Goal: Register for event/course

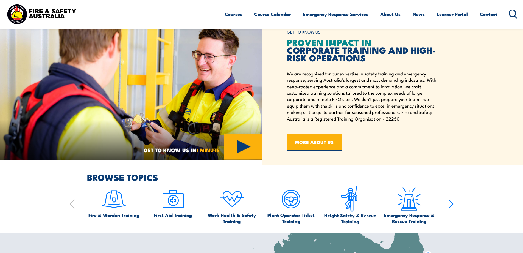
scroll to position [247, 0]
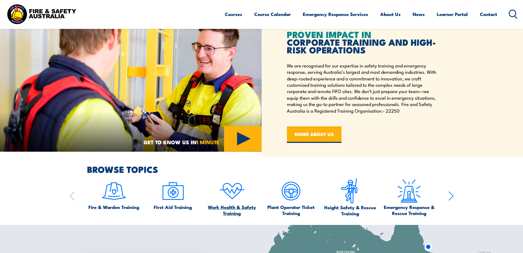
click at [234, 191] on img at bounding box center [232, 191] width 26 height 26
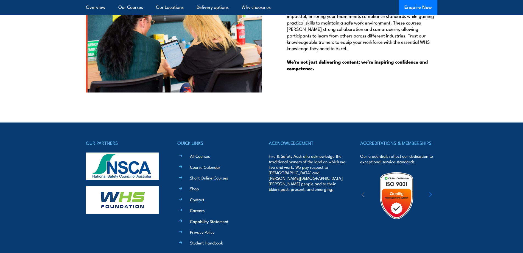
scroll to position [1399, 0]
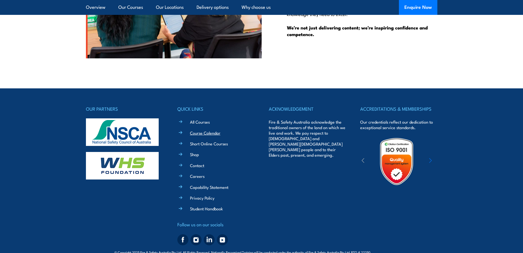
click at [192, 130] on link "Course Calendar" at bounding box center [205, 133] width 30 height 6
click at [197, 130] on link "Course Calendar" at bounding box center [205, 133] width 30 height 6
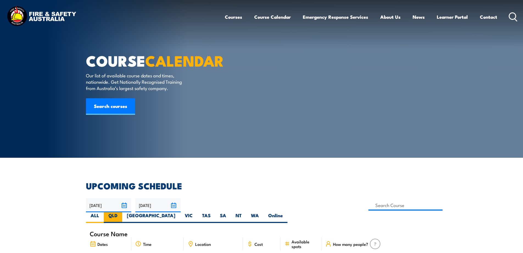
click at [122, 212] on label "QLD" at bounding box center [113, 217] width 18 height 11
click at [121, 212] on input "QLD" at bounding box center [120, 214] width 4 height 4
radio input "true"
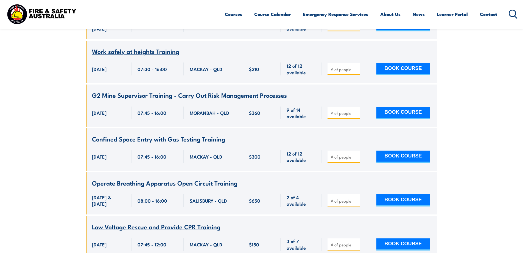
scroll to position [951, 0]
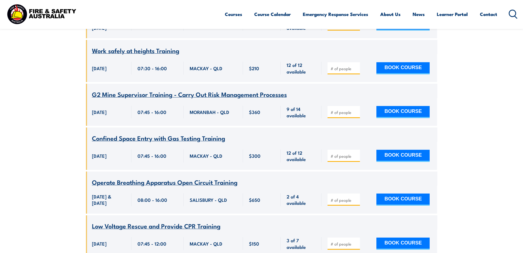
click at [513, 14] on icon at bounding box center [513, 14] width 9 height 9
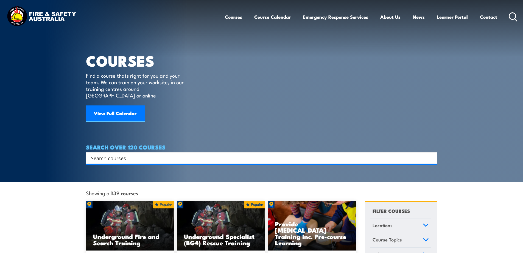
click at [152, 152] on div "Search" at bounding box center [262, 158] width 352 height 12
click at [126, 154] on input "Search input" at bounding box center [258, 158] width 335 height 8
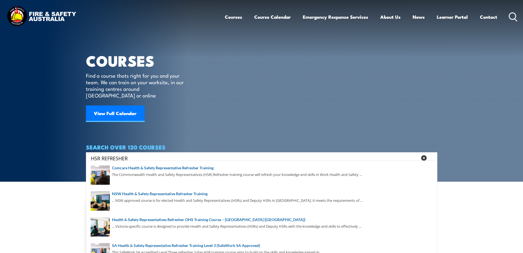
type input "HSR REFRESHER"
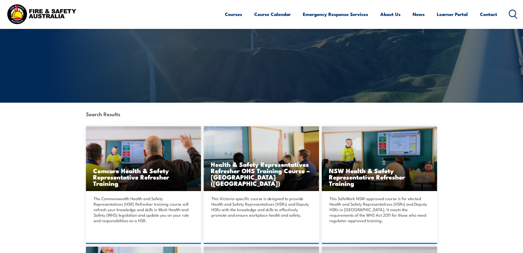
scroll to position [137, 0]
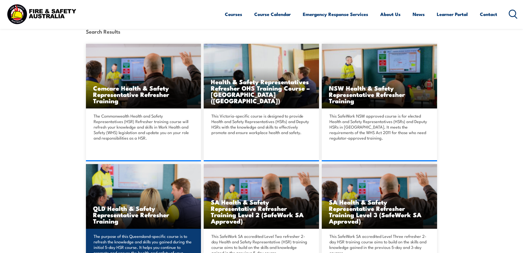
click at [141, 213] on h3 "QLD Health & Safety Representative Refresher Training" at bounding box center [143, 214] width 101 height 19
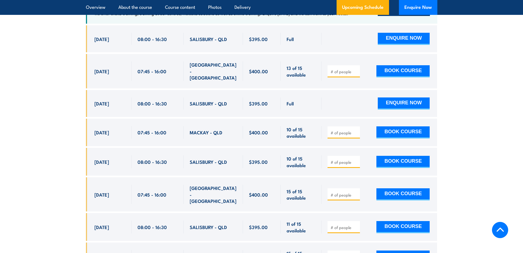
scroll to position [1072, 0]
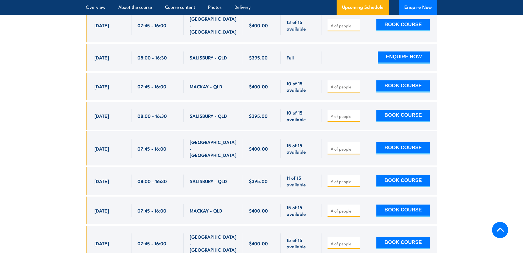
click at [339, 178] on input "number" at bounding box center [344, 180] width 27 height 5
click at [404, 175] on button "BOOK COURSE" at bounding box center [403, 181] width 53 height 12
type input "1"
click at [356, 178] on input "1" at bounding box center [344, 180] width 27 height 5
click at [417, 175] on button "BOOK COURSE" at bounding box center [403, 181] width 53 height 12
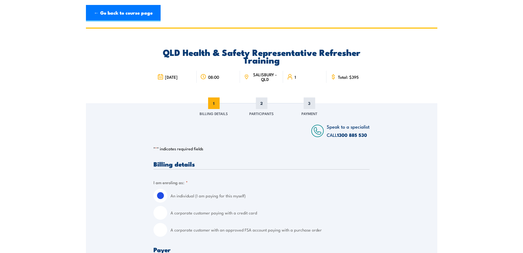
scroll to position [55, 0]
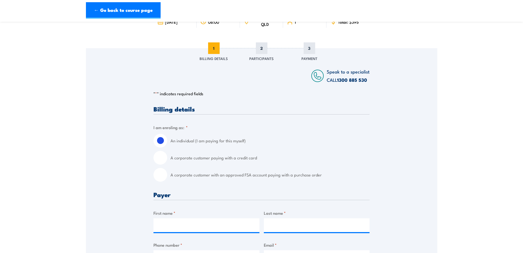
click at [162, 175] on input "A corporate customer with an approved FSA account paying with a purchase order" at bounding box center [161, 175] width 14 height 14
radio input "true"
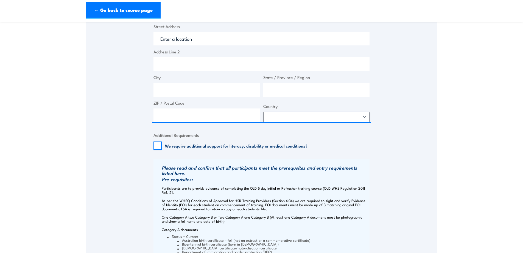
scroll to position [275, 0]
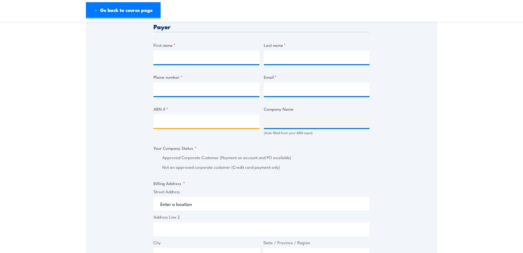
click at [195, 120] on input "ABN # *" at bounding box center [207, 121] width 106 height 14
click at [198, 121] on input "ABN # *" at bounding box center [207, 121] width 106 height 14
click at [169, 91] on input "Phone number *" at bounding box center [207, 89] width 106 height 14
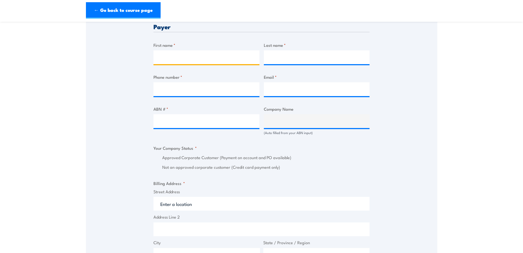
click at [165, 56] on input "First name *" at bounding box center [207, 57] width 106 height 14
drag, startPoint x: 158, startPoint y: 57, endPoint x: 190, endPoint y: 62, distance: 32.8
click at [190, 62] on input "mITCHELL" at bounding box center [207, 57] width 106 height 14
type input "Mitchell"
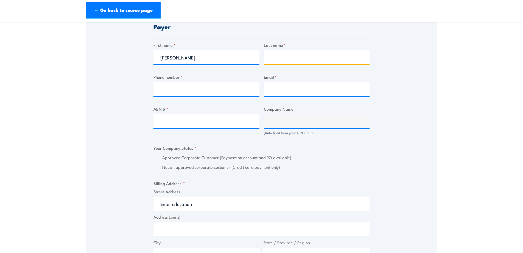
click at [289, 61] on input "Last name *" at bounding box center [317, 57] width 106 height 14
type input "Reed"
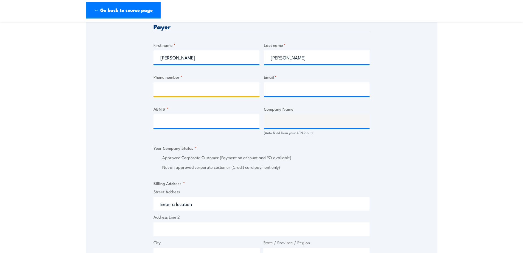
click at [186, 91] on input "Phone number *" at bounding box center [207, 89] width 106 height 14
type input "07 33444544"
click at [280, 88] on input "Email *" at bounding box center [317, 89] width 106 height 14
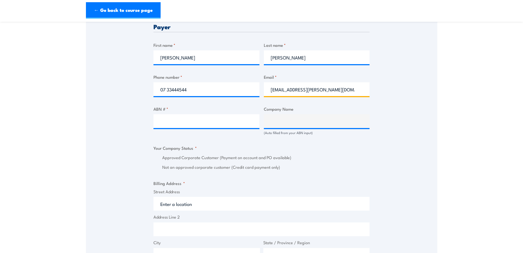
type input "mychell.baird@royans.com.au"
click at [186, 123] on input "ABN # *" at bounding box center [207, 121] width 106 height 14
click at [170, 206] on input "Street Address" at bounding box center [262, 203] width 216 height 14
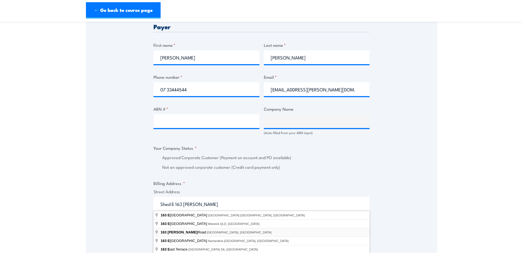
type input "163 Ingram Road, Acacia Ridge QLD, Australia"
type input "163 Ingram Rd"
type input "Acacia Ridge"
type input "Queensland"
type input "4110"
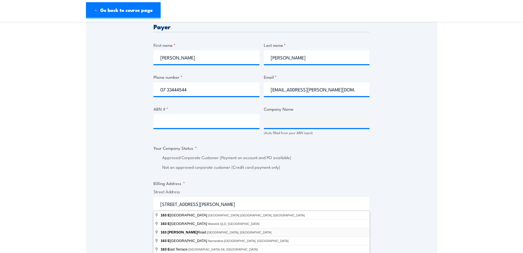
select select "Australia"
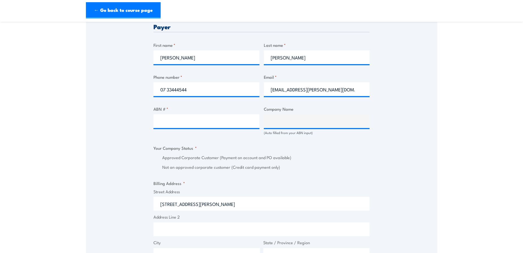
click at [159, 205] on input "163 Ingram Rd" at bounding box center [262, 203] width 216 height 14
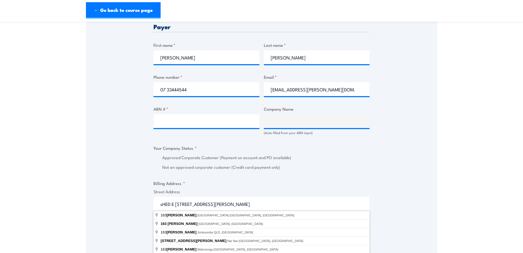
click at [162, 204] on input "sHED E 163 Ingram Rd" at bounding box center [262, 203] width 216 height 14
type input "163 Ingram Rd, Acacia Ridge QLD, Australia"
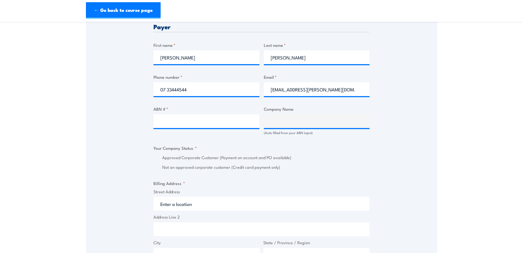
type input "163 Ingram Rd"
click at [161, 203] on input "163 Ingram Rd" at bounding box center [262, 203] width 216 height 14
click at [286, 187] on fieldset "Billing Address * Street Address 163 Ingram Rd Address Line 2 City Acacia Ridge…" at bounding box center [262, 233] width 216 height 107
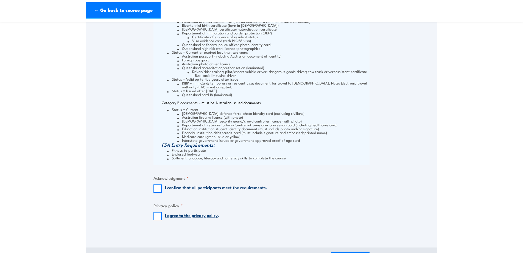
scroll to position [659, 0]
click at [158, 188] on input "I confirm that all participants meet the requirements." at bounding box center [158, 187] width 8 height 8
checkbox input "true"
click at [156, 215] on input "I agree to the privacy policy ." at bounding box center [158, 214] width 8 height 8
checkbox input "true"
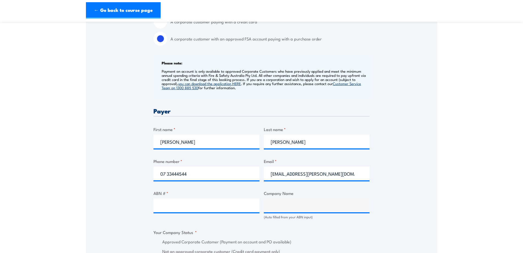
scroll to position [192, 0]
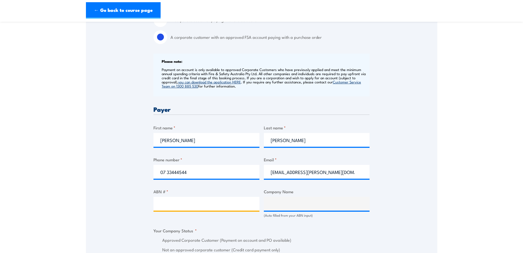
click at [172, 201] on input "ABN # *" at bounding box center [207, 203] width 106 height 14
click at [182, 206] on input "ABN # *" at bounding box center [207, 203] width 106 height 14
type input "38002670484"
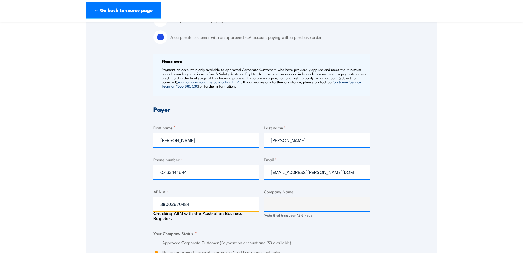
type input "ROYANS BRISBANE PTY LIMITED"
radio input "true"
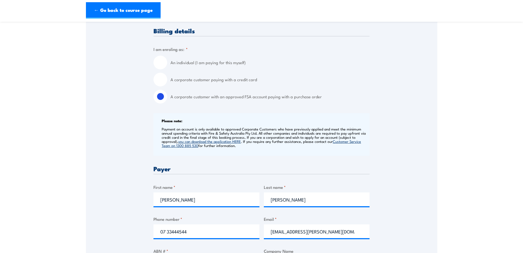
scroll to position [82, 0]
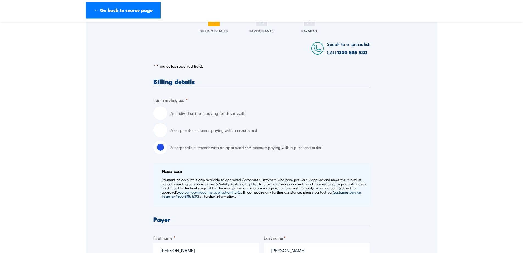
type input "38002670484"
click at [159, 150] on input "A corporate customer with an approved FSA account paying with a purchase order" at bounding box center [161, 147] width 14 height 14
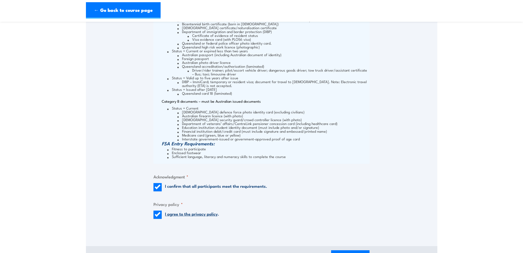
scroll to position [742, 0]
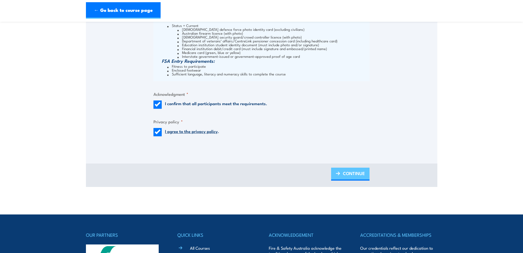
click at [352, 174] on span "CONTINUE" at bounding box center [354, 173] width 22 height 15
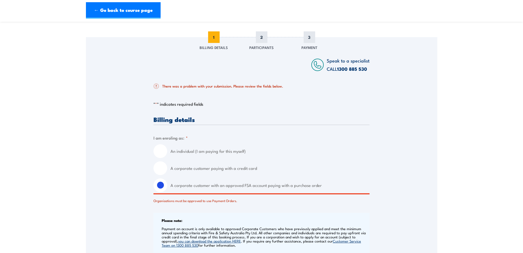
scroll to position [26, 0]
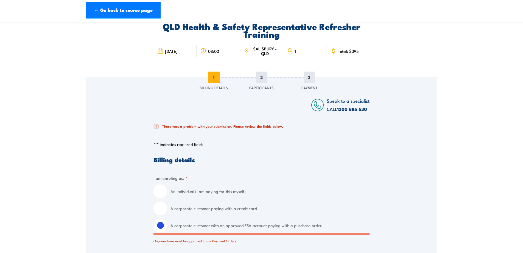
click at [217, 128] on h2 "There was a problem with your submission. Please review the fields below." at bounding box center [260, 125] width 212 height 5
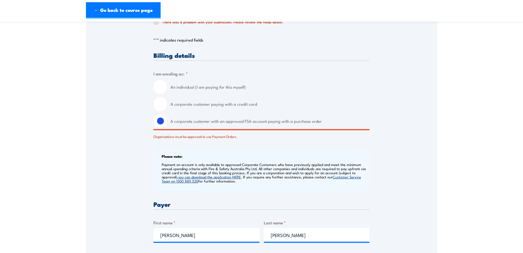
scroll to position [136, 0]
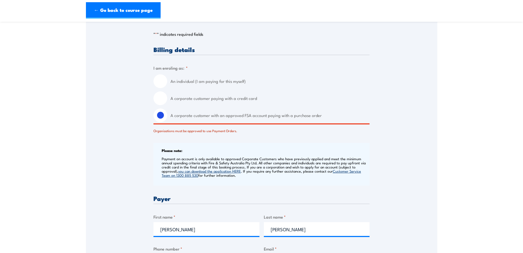
click at [162, 99] on input "A corporate customer paying with a credit card" at bounding box center [161, 98] width 14 height 14
radio input "true"
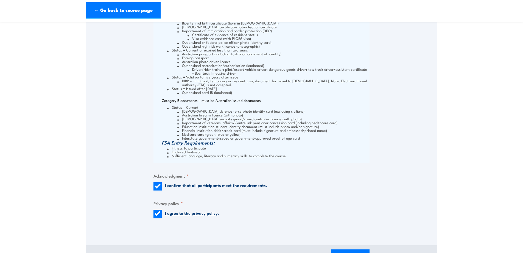
scroll to position [768, 0]
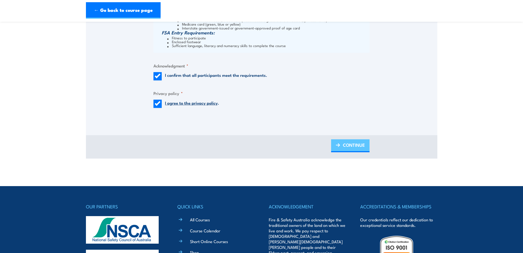
click at [350, 143] on span "CONTINUE" at bounding box center [354, 144] width 22 height 15
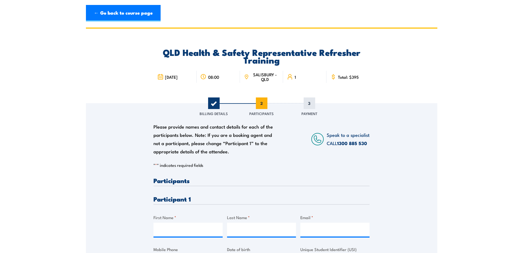
scroll to position [82, 0]
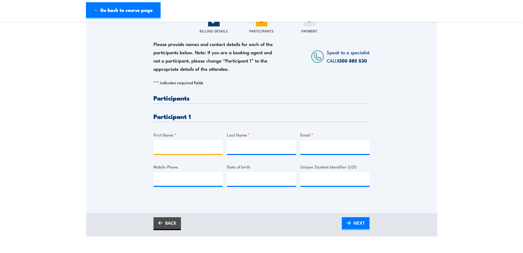
click at [169, 151] on input "First Name *" at bounding box center [188, 147] width 69 height 14
type input "Mitchell"
click at [256, 146] on input "Last Name *" at bounding box center [261, 147] width 69 height 14
type input "REED"
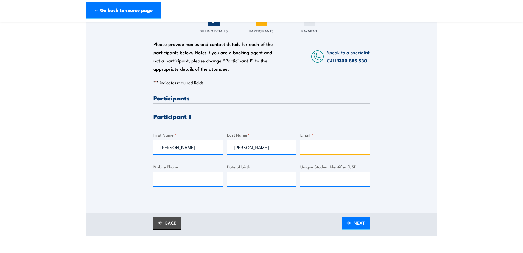
click at [312, 151] on input "Email *" at bounding box center [335, 147] width 69 height 14
type input "M"
type input "mitch.reed@royans.com.au"
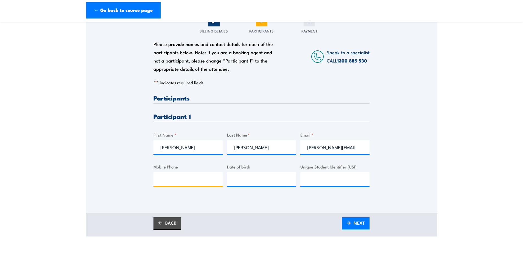
click at [170, 176] on input "Mobile Phone" at bounding box center [188, 179] width 69 height 14
type input "0401652943"
click at [242, 182] on input "__/__/____" at bounding box center [261, 179] width 69 height 14
click at [242, 178] on input "10/_0/9_20" at bounding box center [261, 179] width 69 height 14
type input "10/_9/992_"
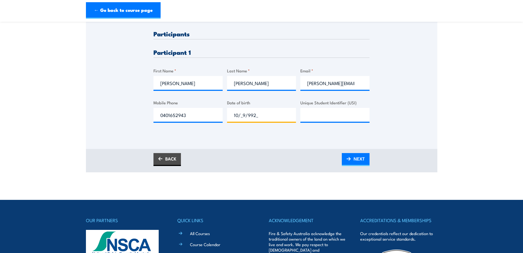
scroll to position [192, 0]
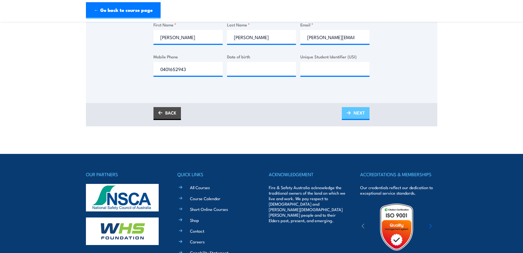
click at [350, 113] on img at bounding box center [349, 113] width 4 height 4
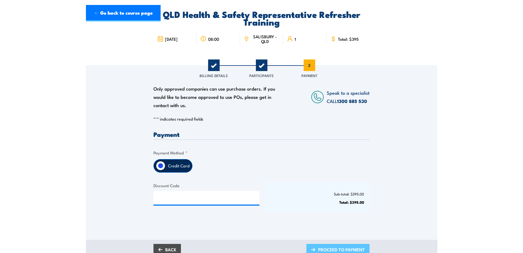
scroll to position [82, 0]
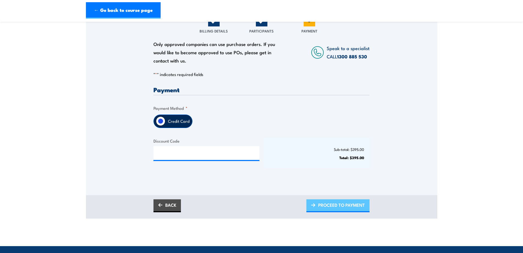
click at [328, 204] on span "PROCEED TO PAYMENT" at bounding box center [341, 204] width 47 height 15
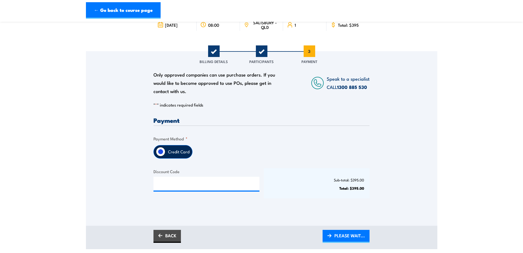
scroll to position [0, 0]
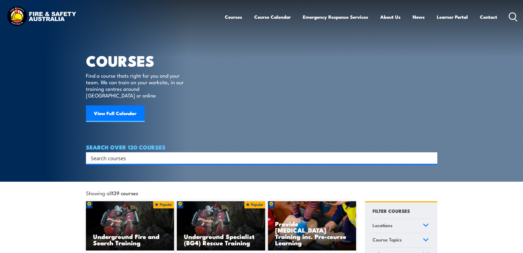
click at [129, 154] on input "Search input" at bounding box center [258, 158] width 335 height 8
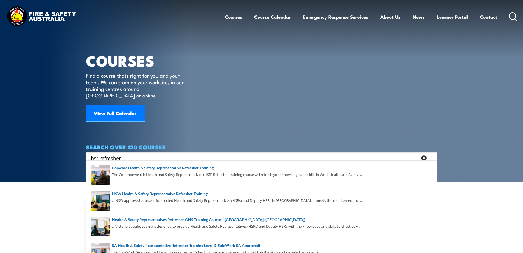
type input "hsr refresher"
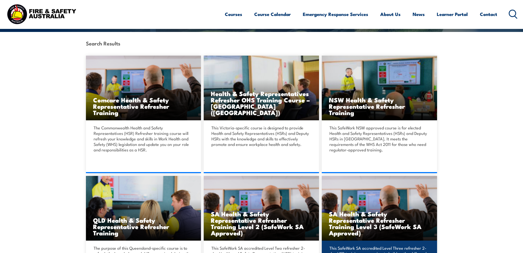
scroll to position [165, 0]
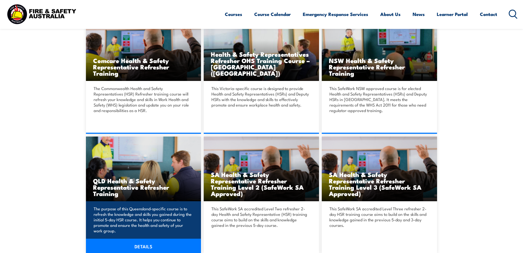
click at [126, 178] on h3 "QLD Health & Safety Representative Refresher Training" at bounding box center [143, 186] width 101 height 19
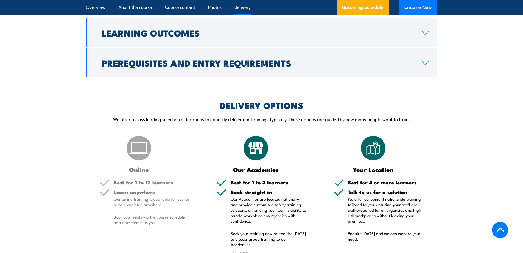
scroll to position [742, 0]
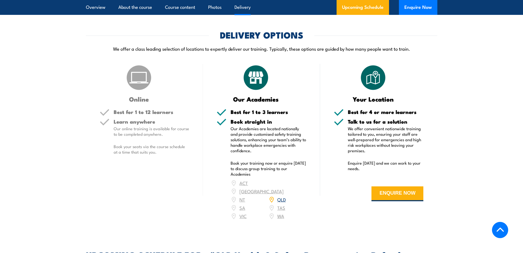
click at [284, 202] on link "QLD" at bounding box center [282, 199] width 9 height 7
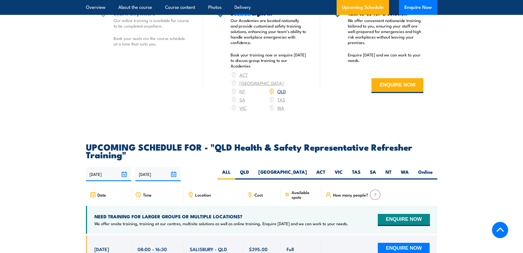
scroll to position [852, 0]
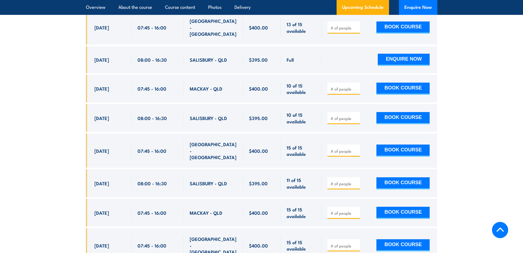
scroll to position [1073, 0]
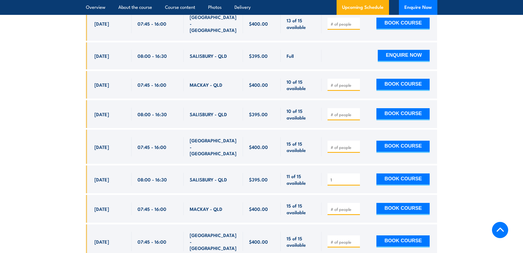
type input "1"
click at [356, 177] on input "1" at bounding box center [344, 179] width 27 height 5
click at [410, 173] on button "BOOK COURSE" at bounding box center [403, 179] width 53 height 12
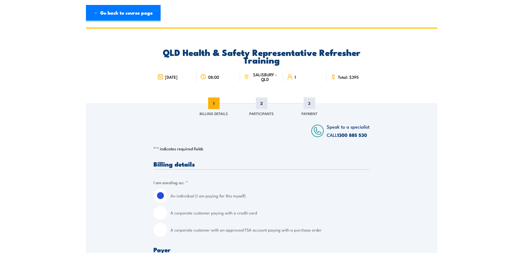
click at [159, 230] on input "A corporate customer with an approved FSA account paying with a purchase order" at bounding box center [161, 230] width 14 height 14
radio input "true"
click at [162, 231] on input "A corporate customer with an approved FSA account paying with a purchase order" at bounding box center [161, 230] width 14 height 14
click at [162, 214] on input "A corporate customer paying with a credit card" at bounding box center [161, 213] width 14 height 14
radio input "true"
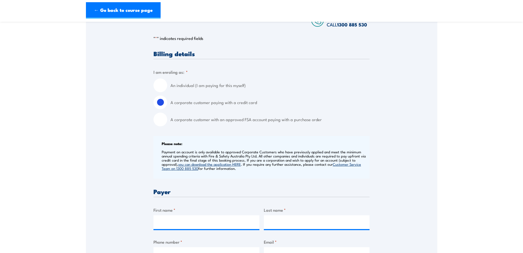
scroll to position [192, 0]
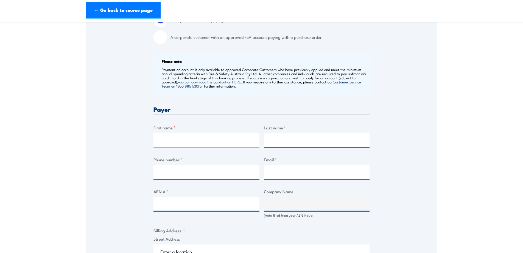
click at [194, 137] on input "First name *" at bounding box center [207, 140] width 106 height 14
